Goal: Task Accomplishment & Management: Use online tool/utility

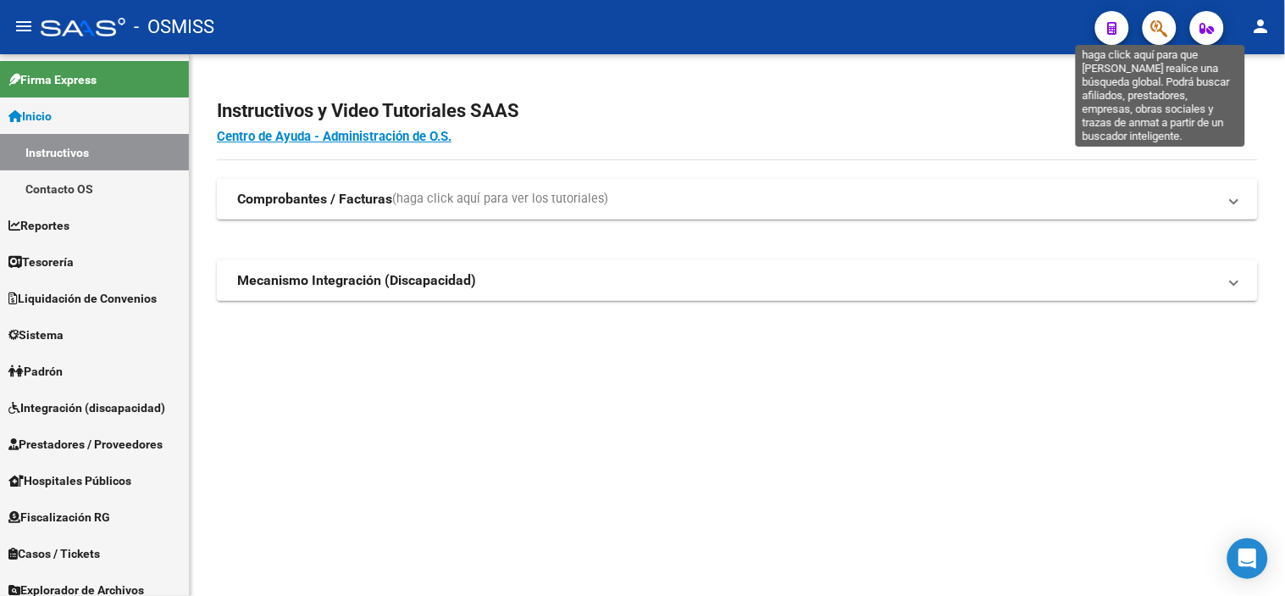
click at [1163, 30] on icon "button" at bounding box center [1160, 28] width 17 height 19
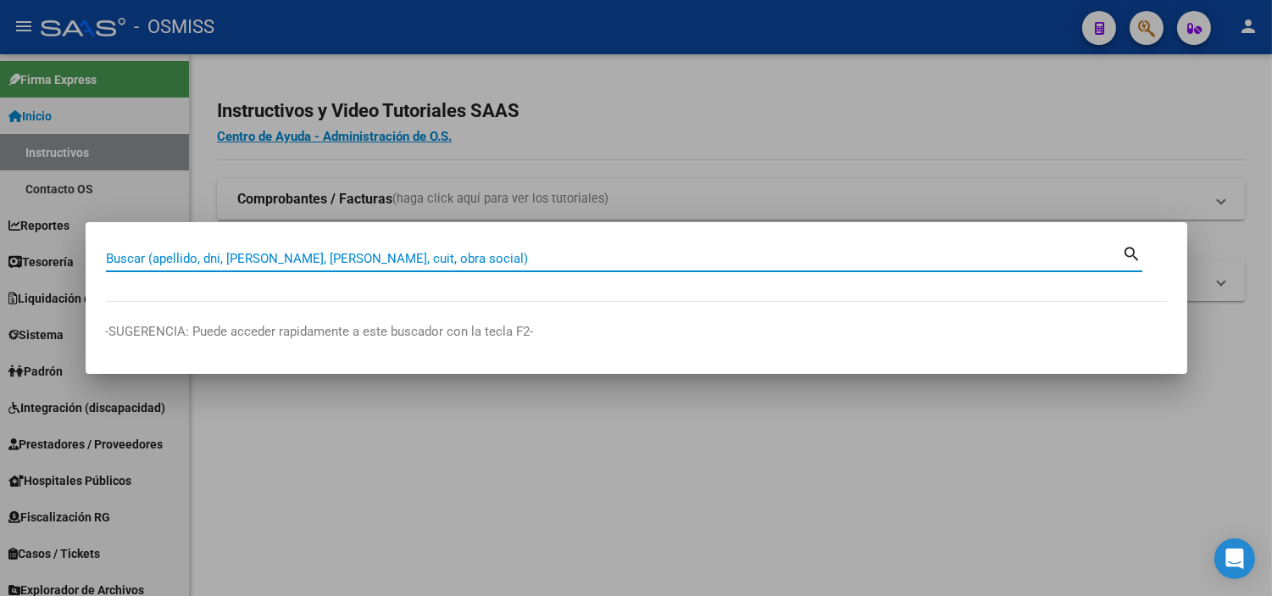
paste input "0113-00006149"
type input "0113-00006149"
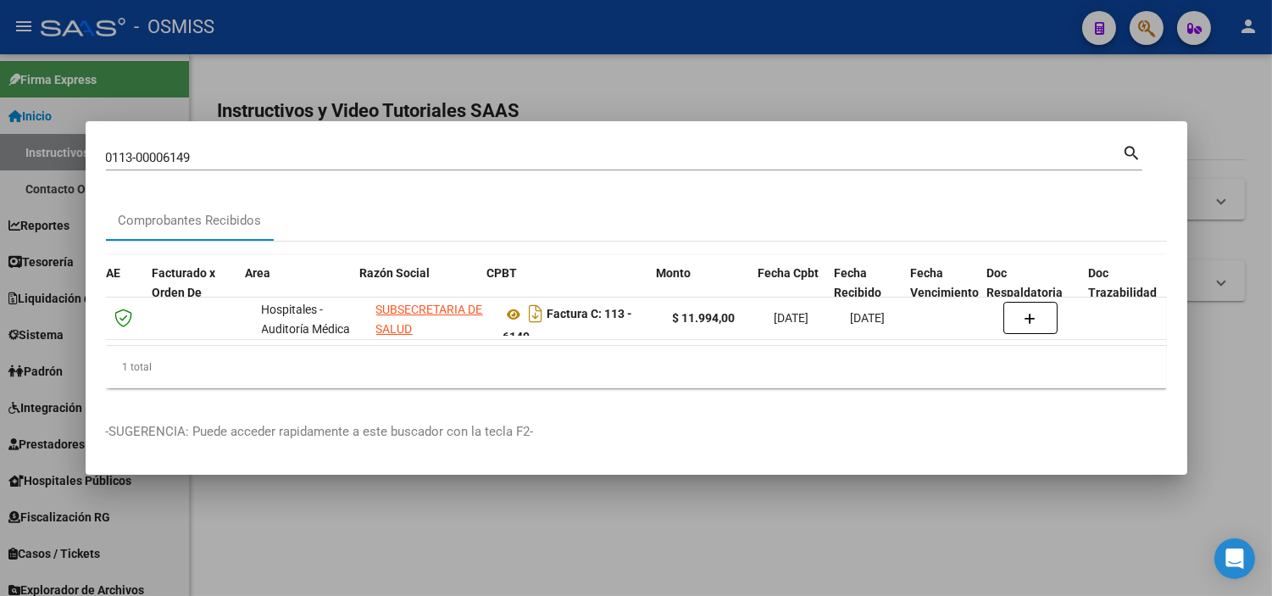
scroll to position [0, 158]
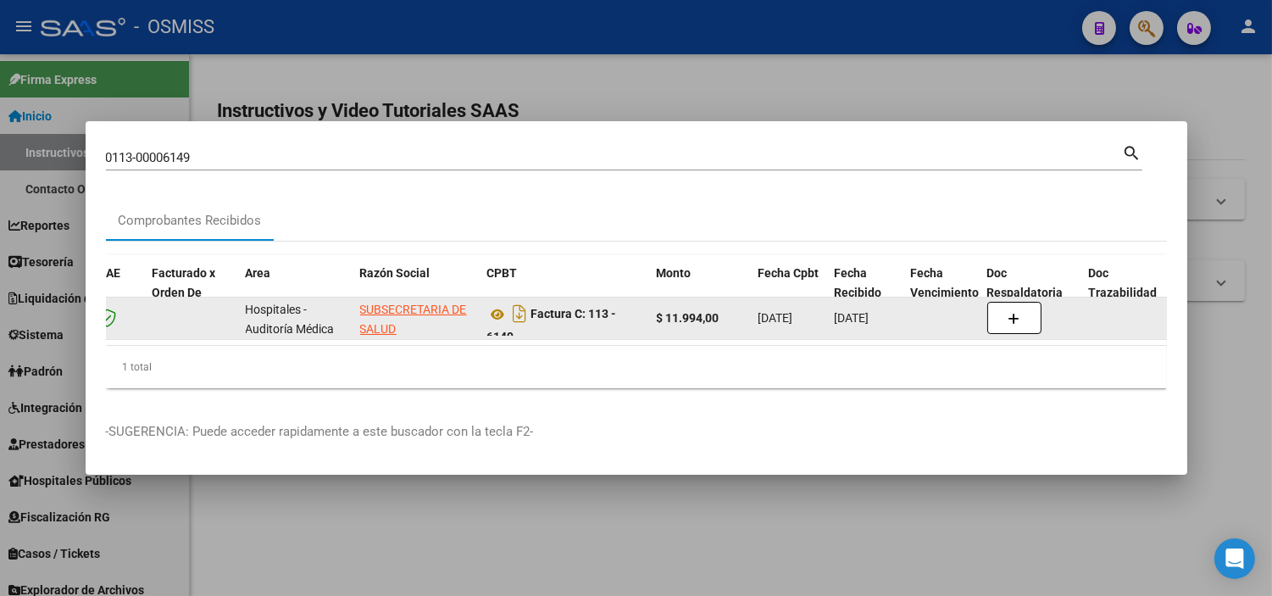
click at [1039, 309] on button "button" at bounding box center [1014, 318] width 54 height 32
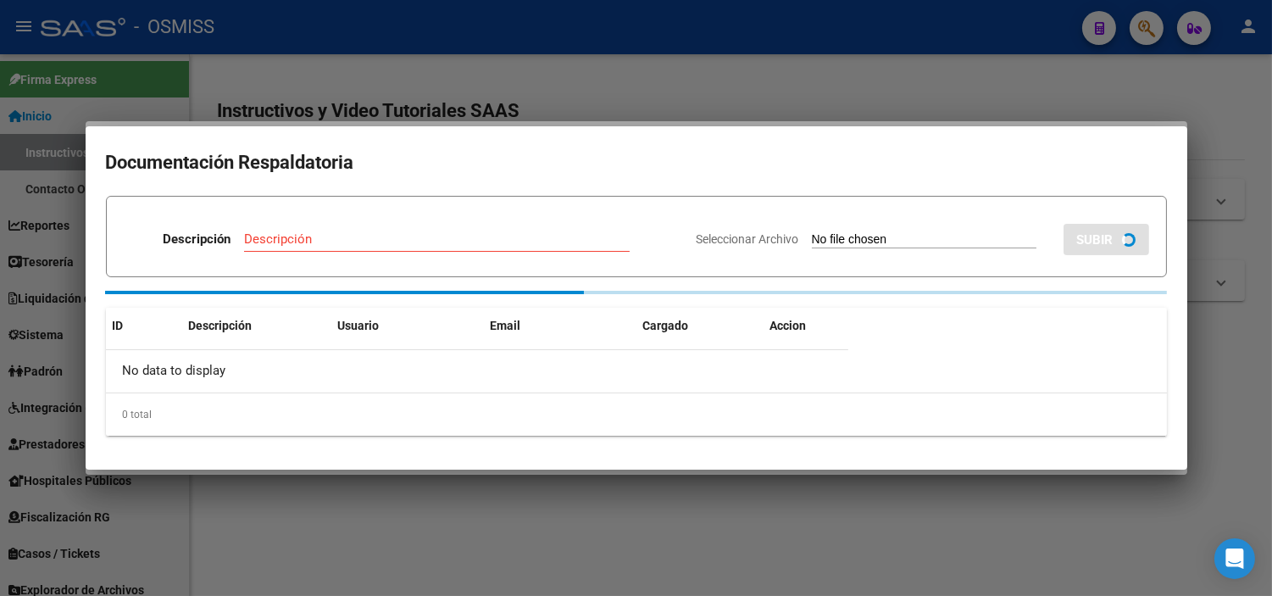
click at [1011, 319] on div "ID Descripción Usuario Email Cargado Accion No data to display 0 total 1" at bounding box center [636, 372] width 1061 height 128
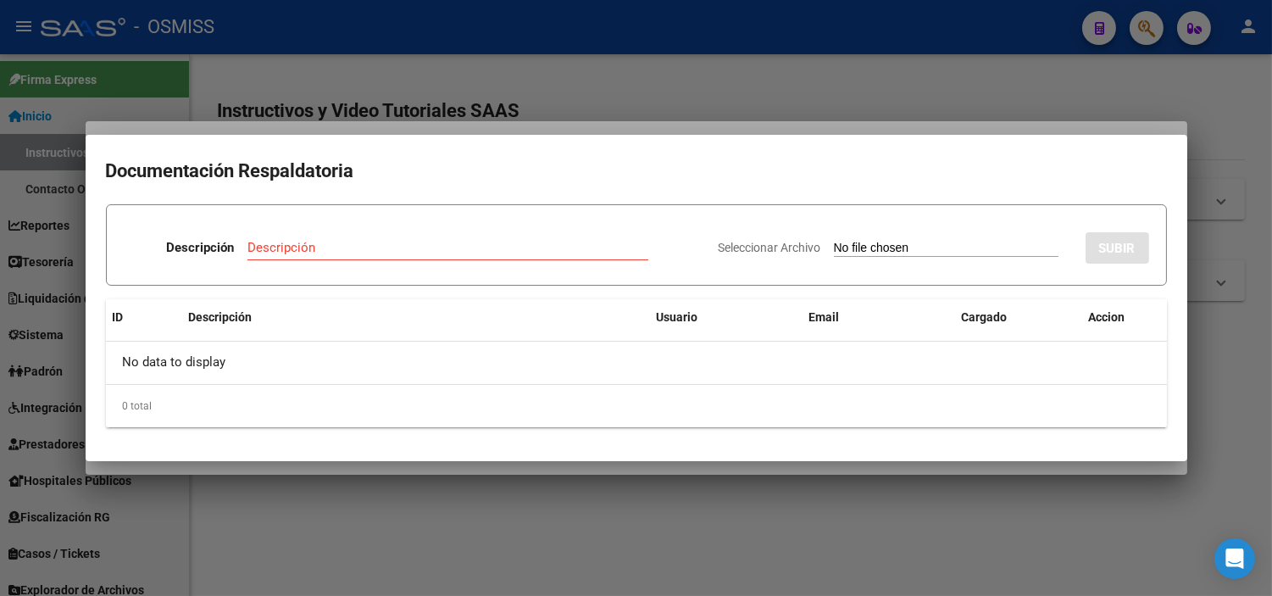
click at [879, 249] on input "Seleccionar Archivo" at bounding box center [946, 249] width 225 height 16
type input "C:\fakepath\NC 6149 SUBSECRETARIA DE SALUD FC6149.pdf"
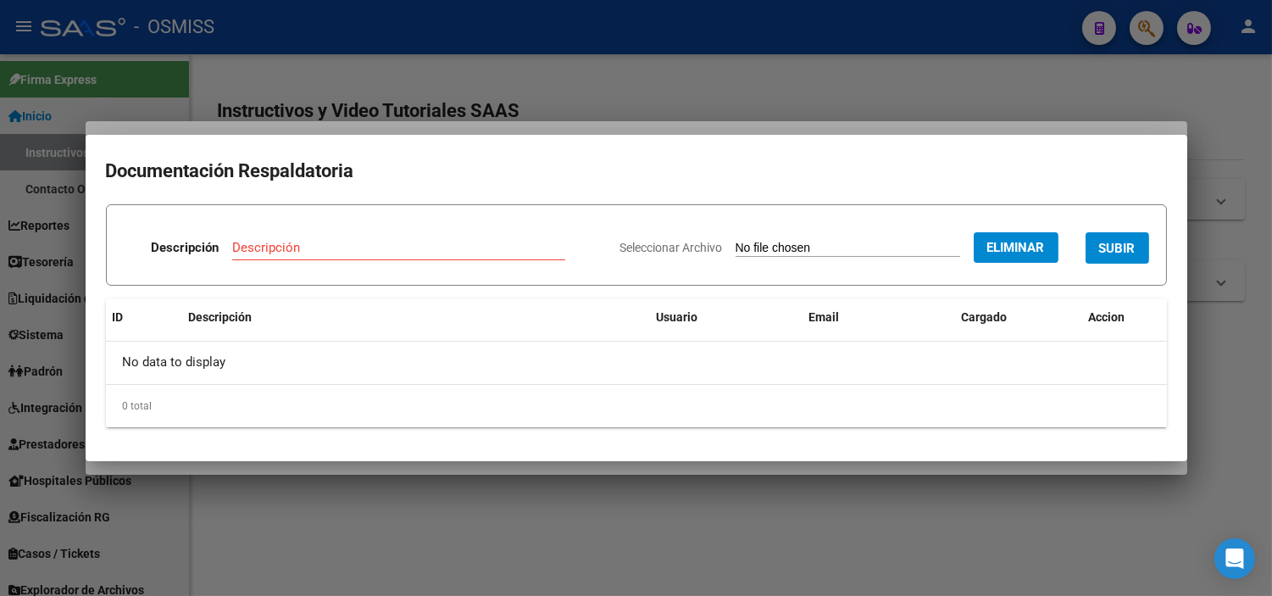
click at [382, 251] on input "Descripción" at bounding box center [398, 247] width 333 height 15
type input "NOTA DE CREDITO"
click at [1133, 253] on span "SUBIR" at bounding box center [1117, 248] width 36 height 15
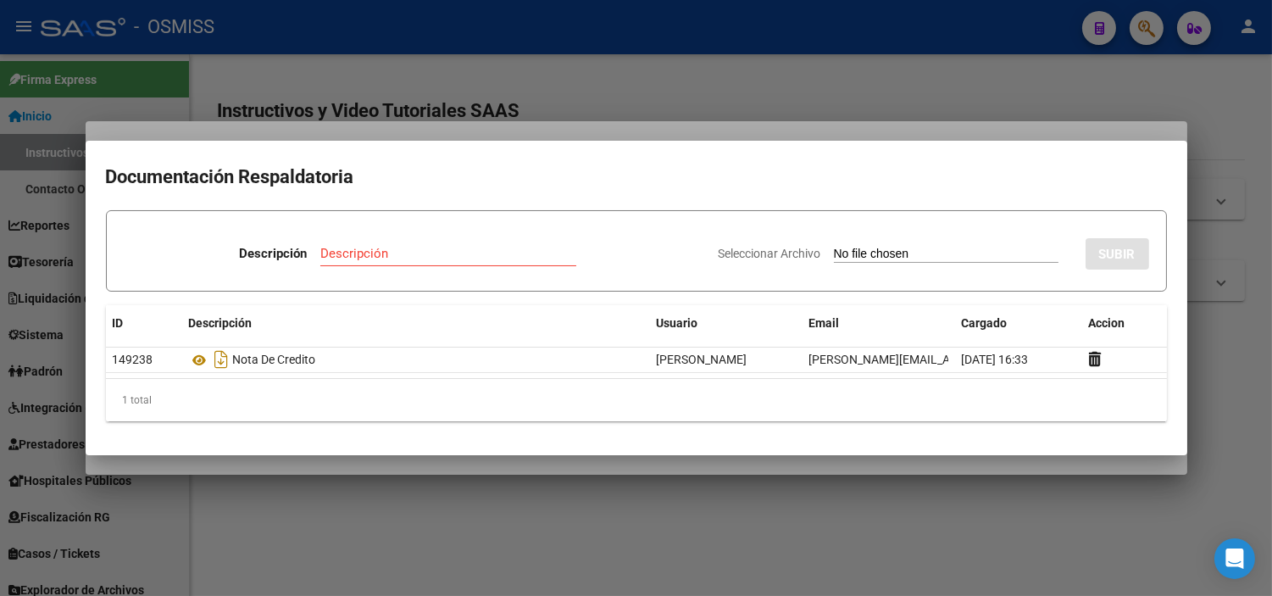
click at [290, 155] on mat-dialog-container "Documentación Respaldatoria Descripción Descripción Seleccionar Archivo SUBIR I…" at bounding box center [637, 298] width 1102 height 314
click at [284, 90] on div at bounding box center [636, 298] width 1272 height 596
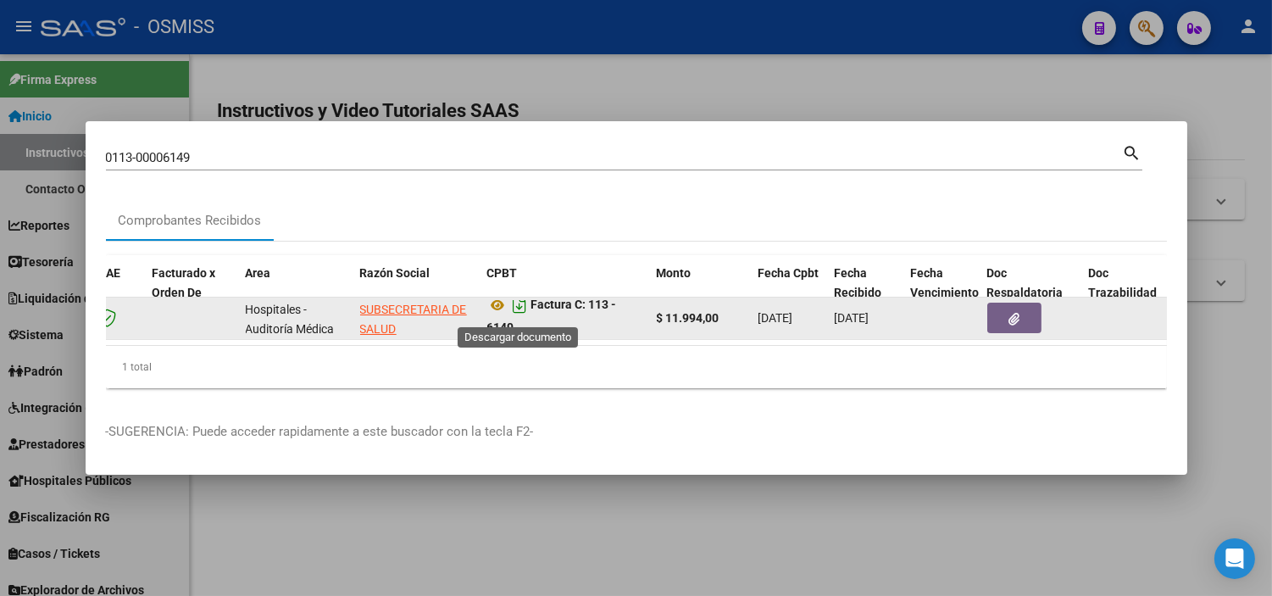
scroll to position [10, 0]
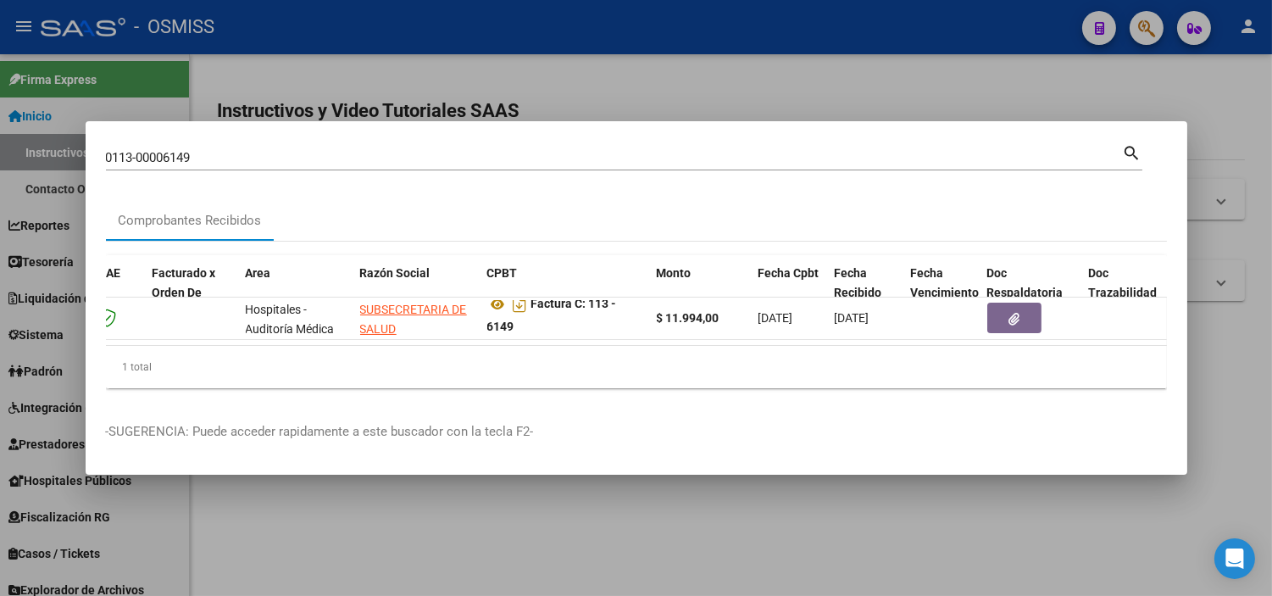
click at [252, 153] on input "0113-00006149" at bounding box center [614, 157] width 1017 height 15
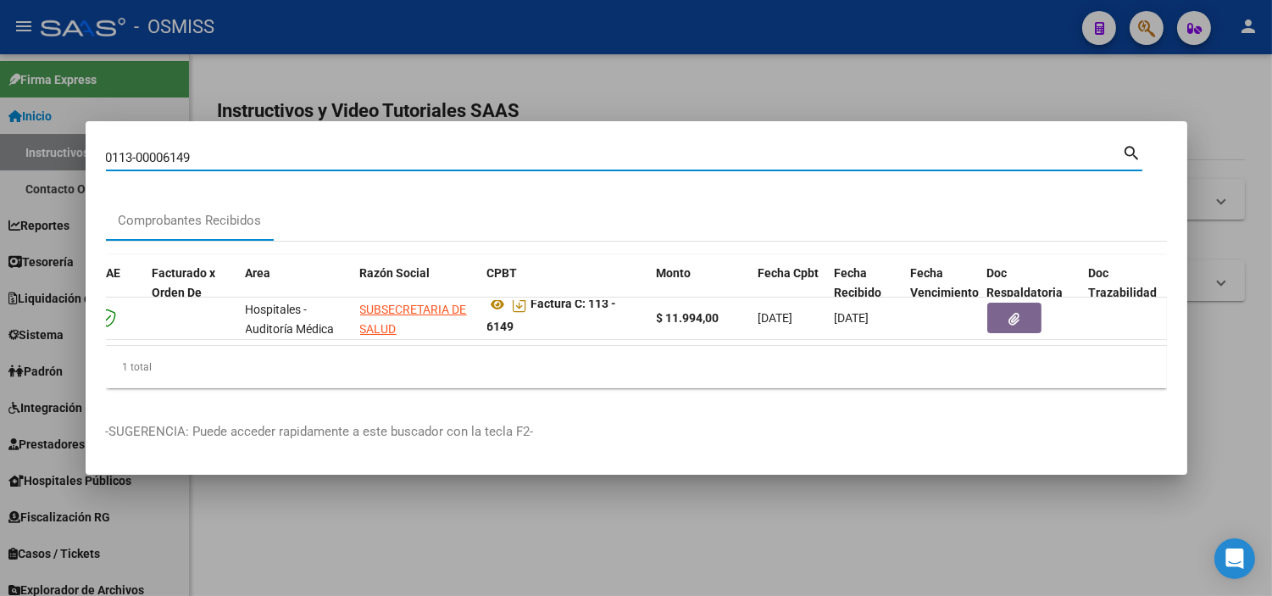
click at [252, 153] on input "0113-00006149" at bounding box center [614, 157] width 1017 height 15
paste input "5772"
type input "0113-00005772"
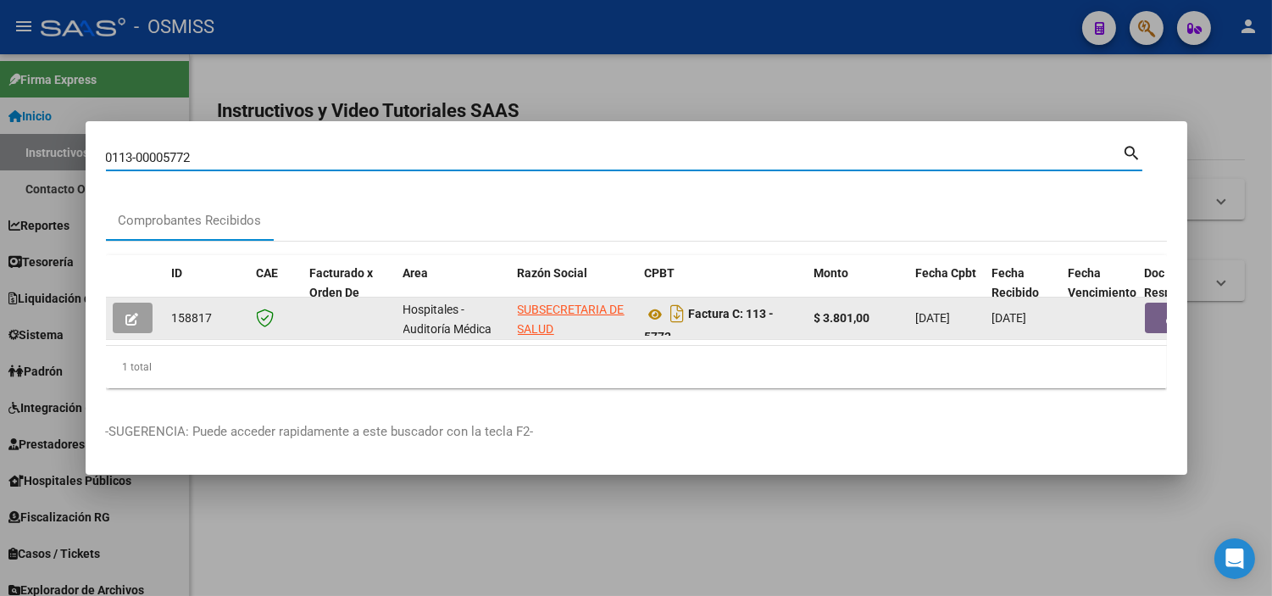
click at [1152, 303] on button "button" at bounding box center [1172, 318] width 54 height 31
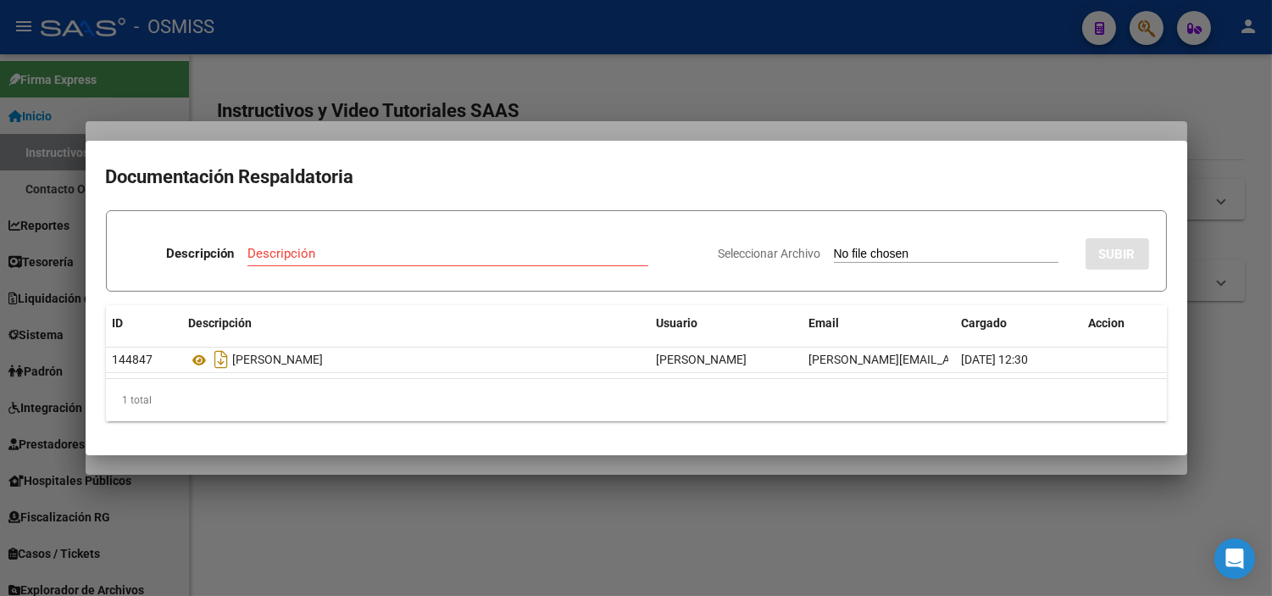
click at [834, 253] on input "Seleccionar Archivo" at bounding box center [946, 255] width 225 height 16
